Goal: Task Accomplishment & Management: Manage account settings

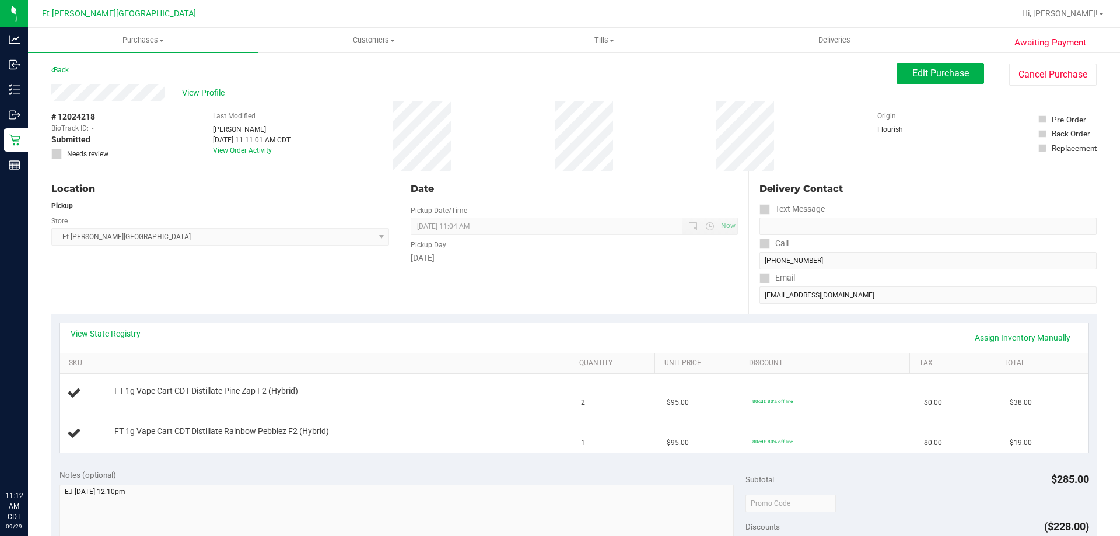
click at [97, 334] on link "View State Registry" at bounding box center [106, 334] width 70 height 12
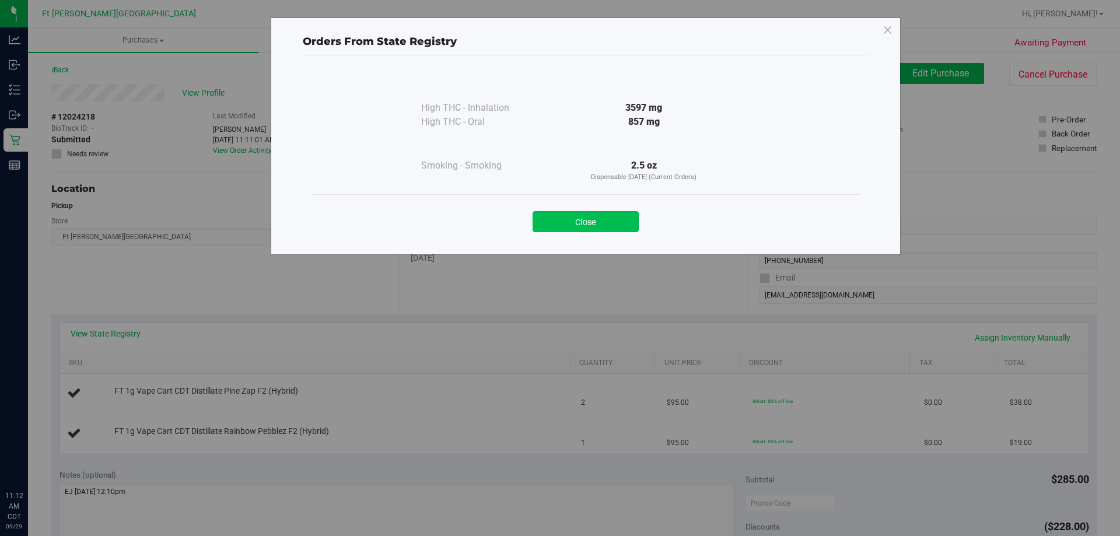
click at [616, 229] on button "Close" at bounding box center [585, 221] width 106 height 21
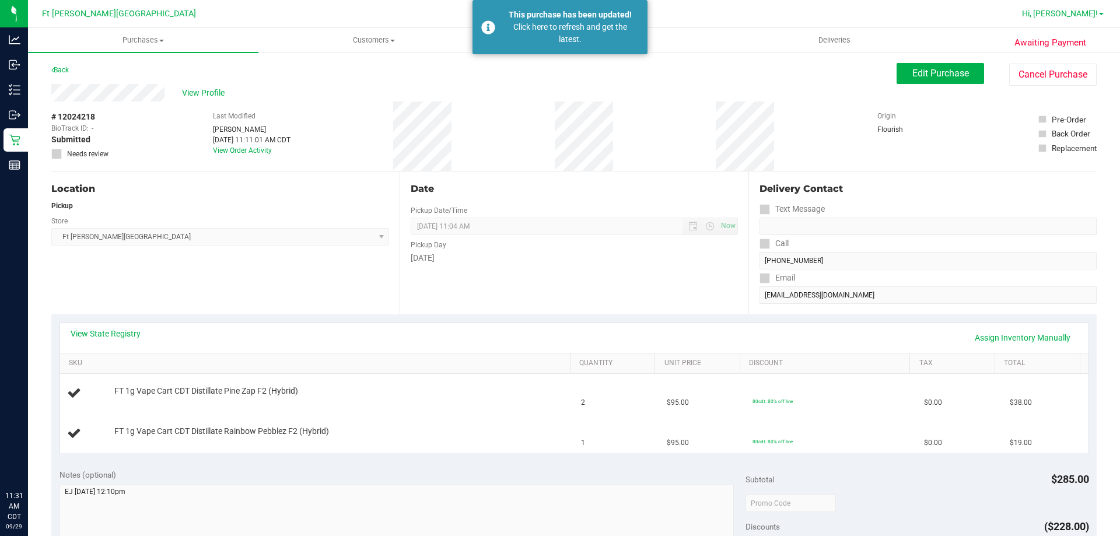
click at [1072, 10] on span "Hi, [PERSON_NAME]!" at bounding box center [1060, 13] width 76 height 9
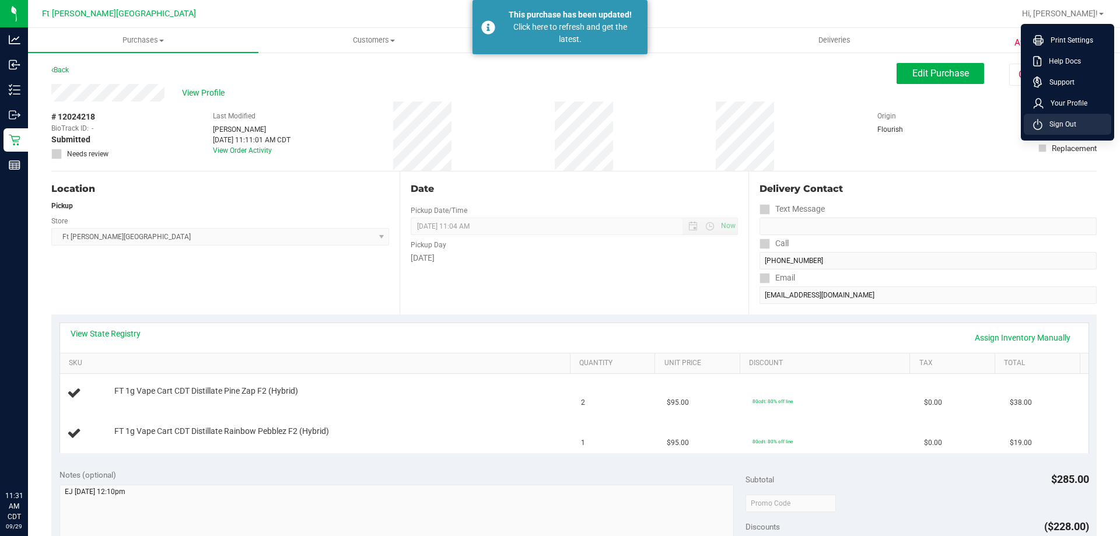
click at [1051, 125] on span "Sign Out" at bounding box center [1059, 124] width 34 height 12
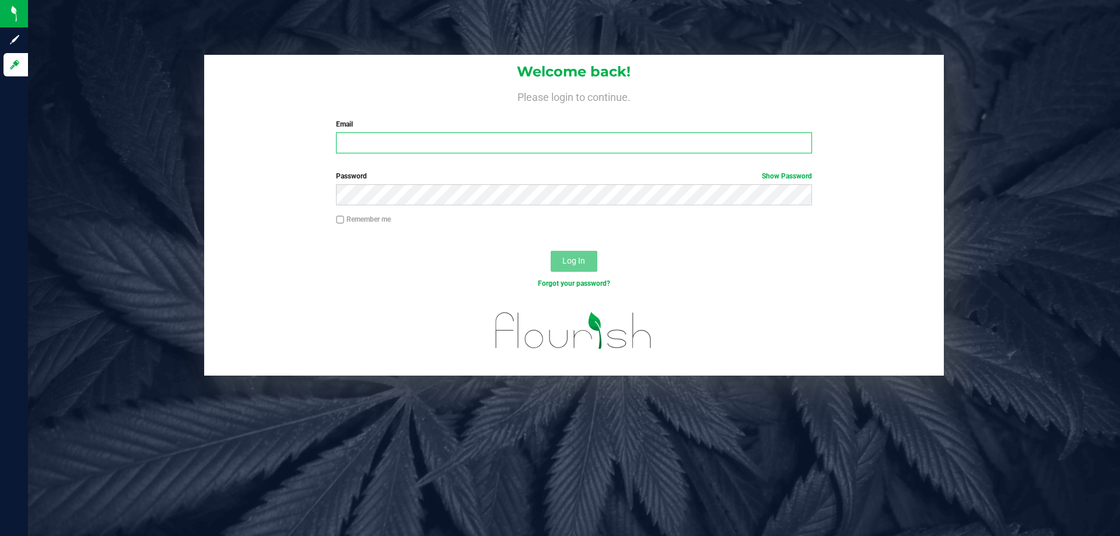
click at [605, 142] on input "Email" at bounding box center [573, 142] width 475 height 21
type input "[EMAIL_ADDRESS][DOMAIN_NAME]"
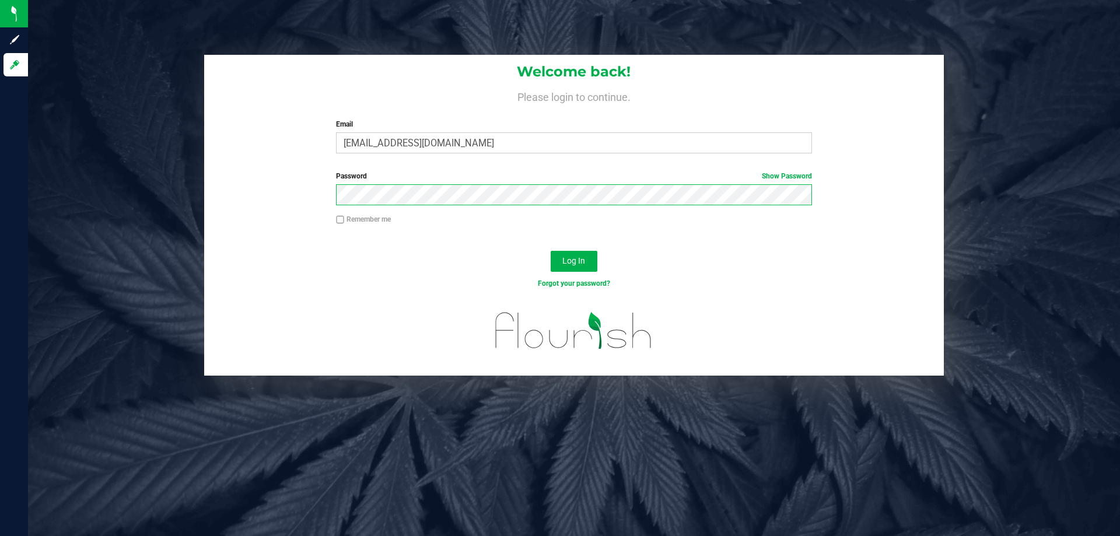
click at [550, 251] on button "Log In" at bounding box center [573, 261] width 47 height 21
